Goal: Obtain resource: Download file/media

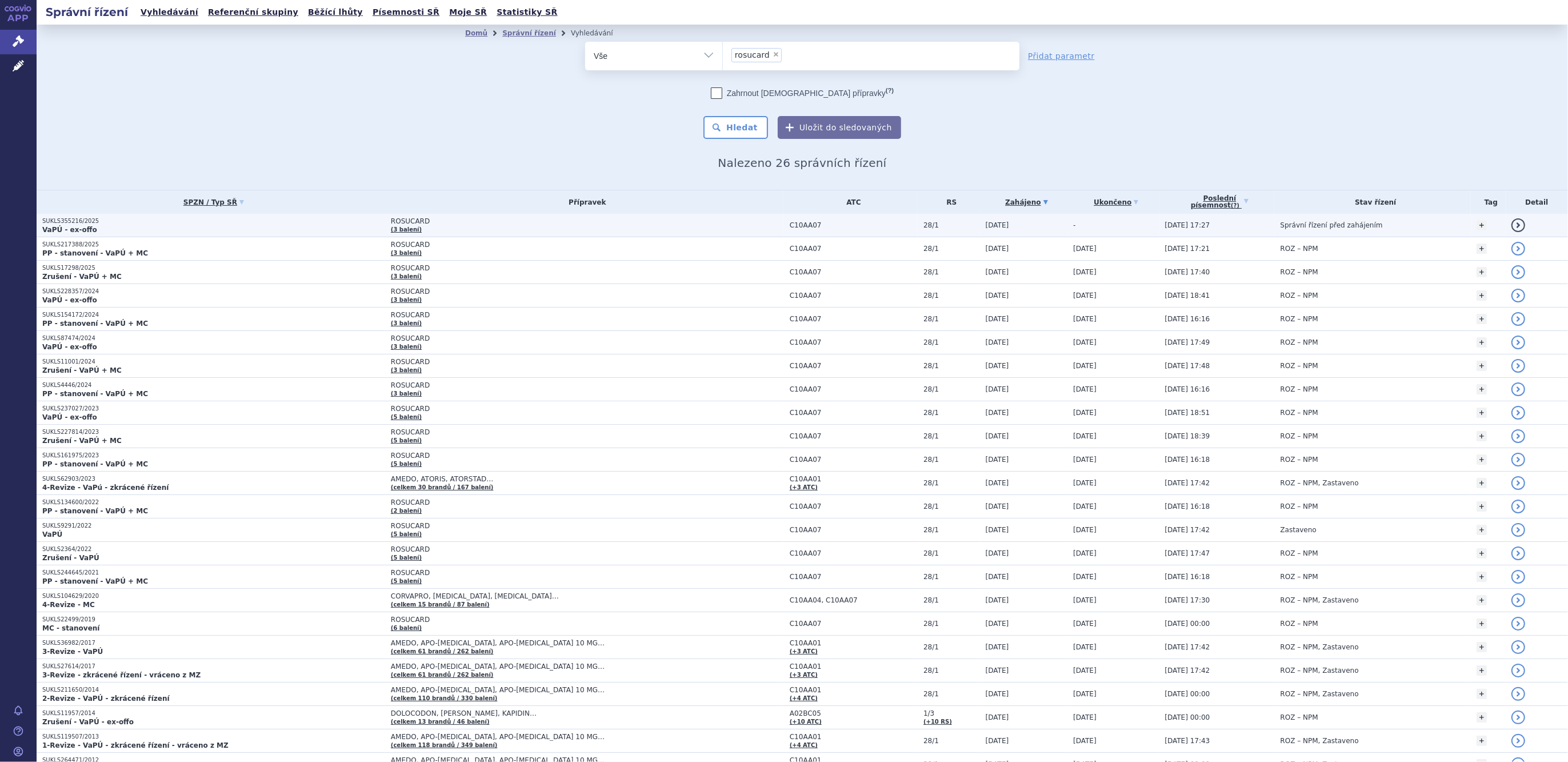
click at [391, 222] on span "ROSUCARD" at bounding box center [534, 221] width 286 height 8
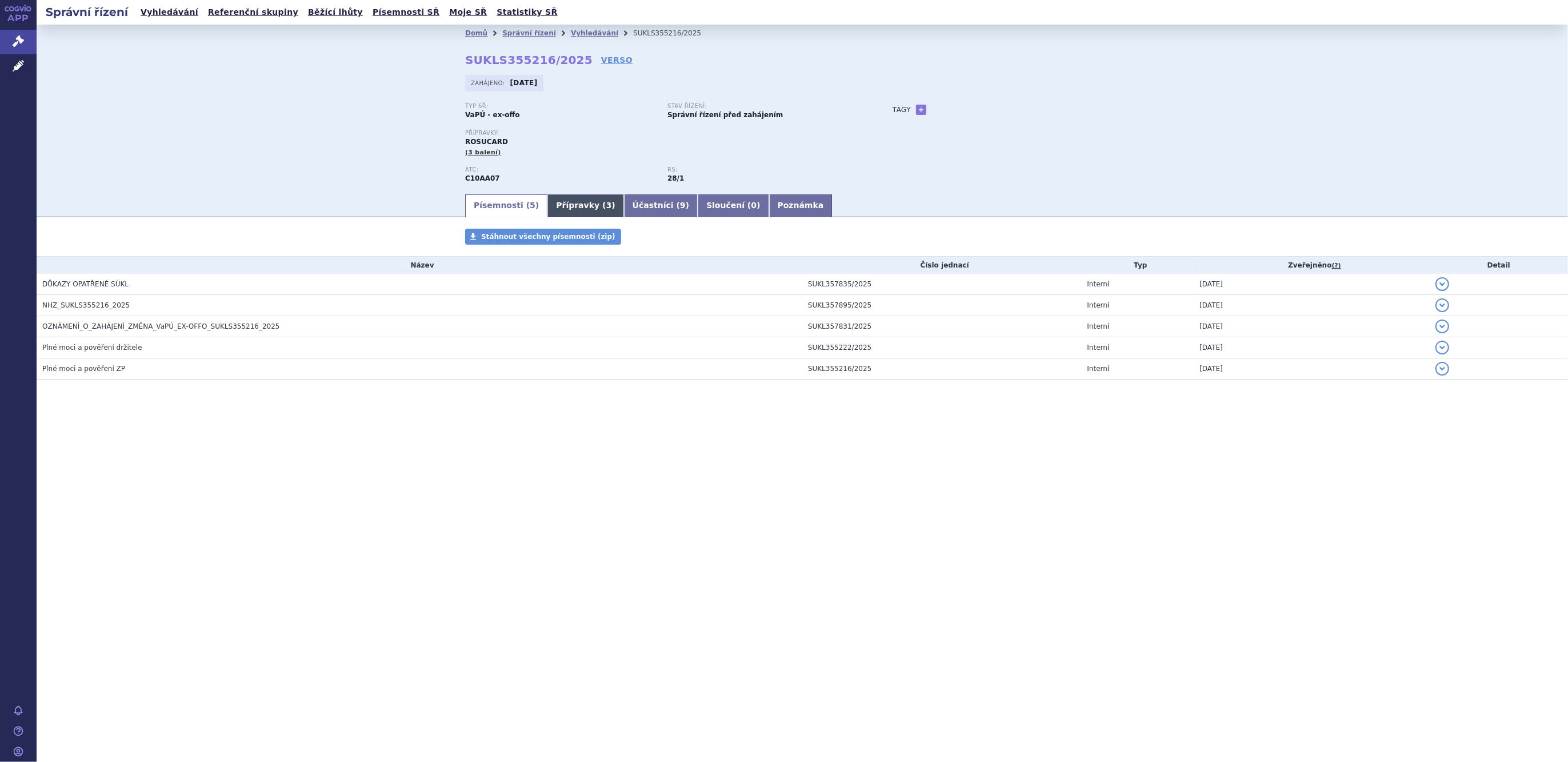
click at [553, 212] on link "Přípravky ( 3 )" at bounding box center [585, 205] width 76 height 23
click at [556, 209] on link "Přípravky ( 3 )" at bounding box center [585, 205] width 76 height 23
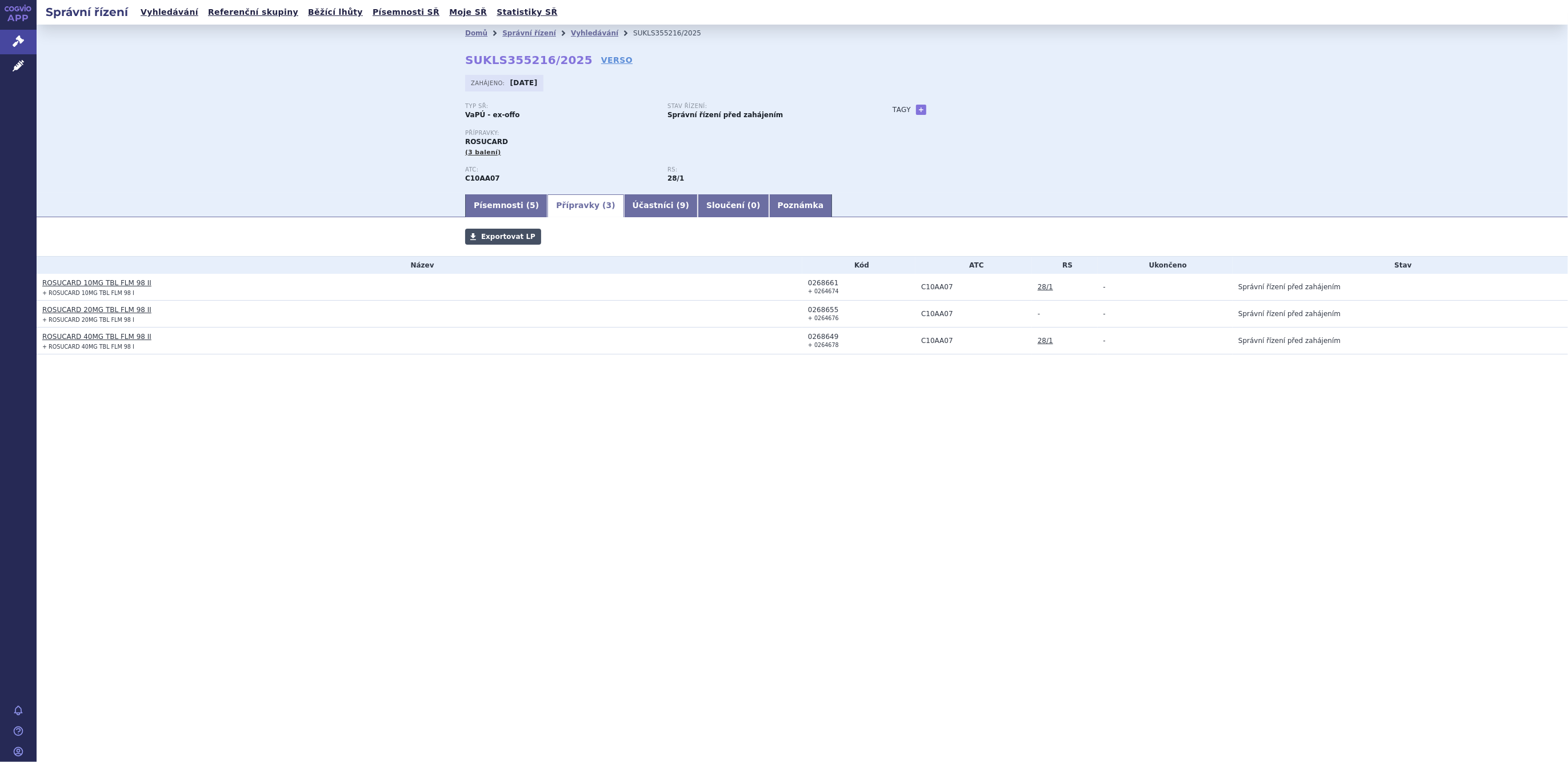
click at [498, 232] on link "Exportovat LP" at bounding box center [503, 236] width 76 height 16
click at [489, 199] on link "Písemnosti ( 5 )" at bounding box center [506, 205] width 82 height 23
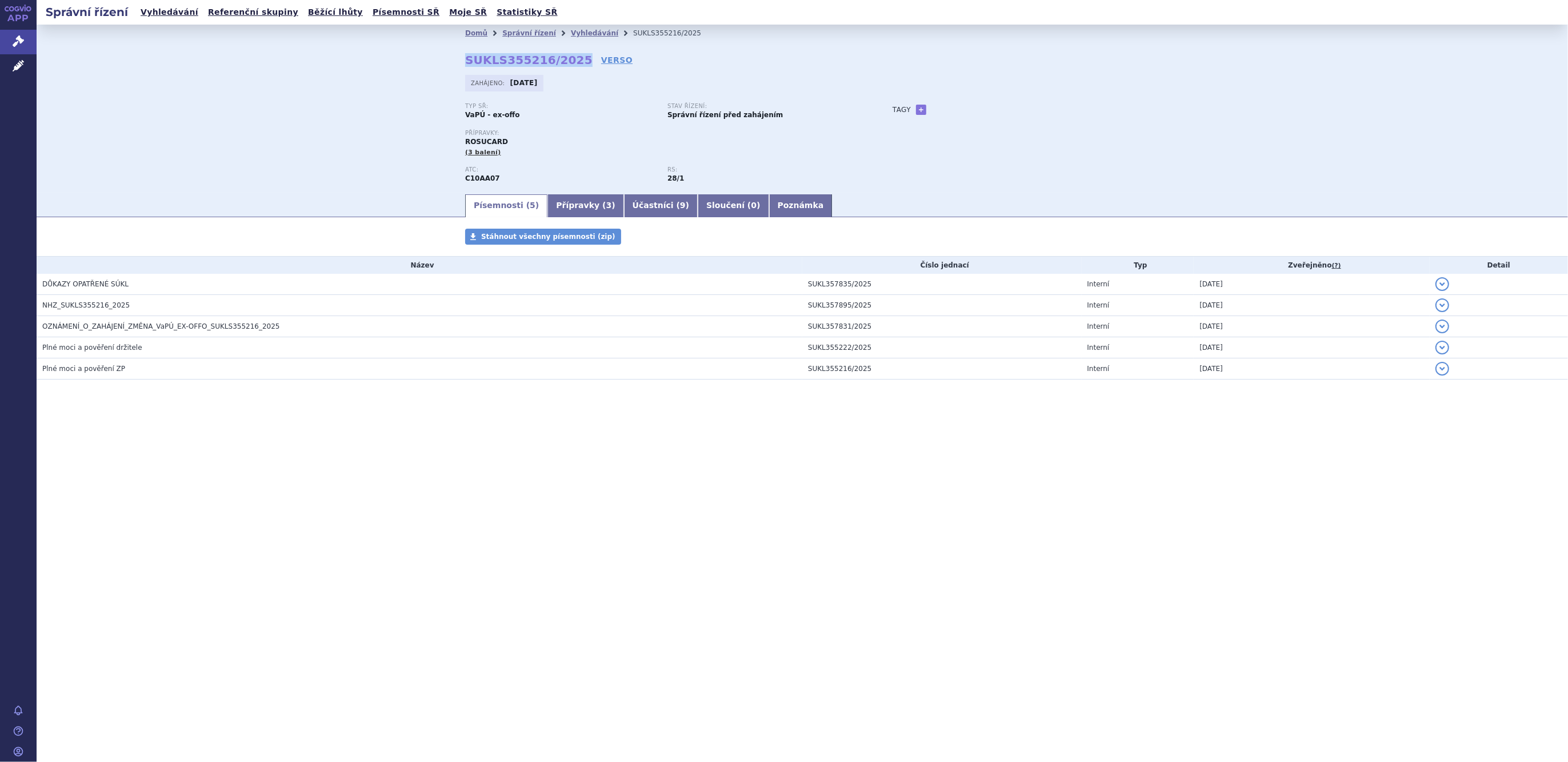
drag, startPoint x: 463, startPoint y: 59, endPoint x: 569, endPoint y: 65, distance: 106.2
click at [569, 65] on div "Domů Správní řízení Vyhledávání SUKLS355216/2025 SUKLS355216/2025 VERSO Zahájen…" at bounding box center [802, 117] width 720 height 151
copy strong "SUKLS355216/2025"
